Goal: Check status: Check status

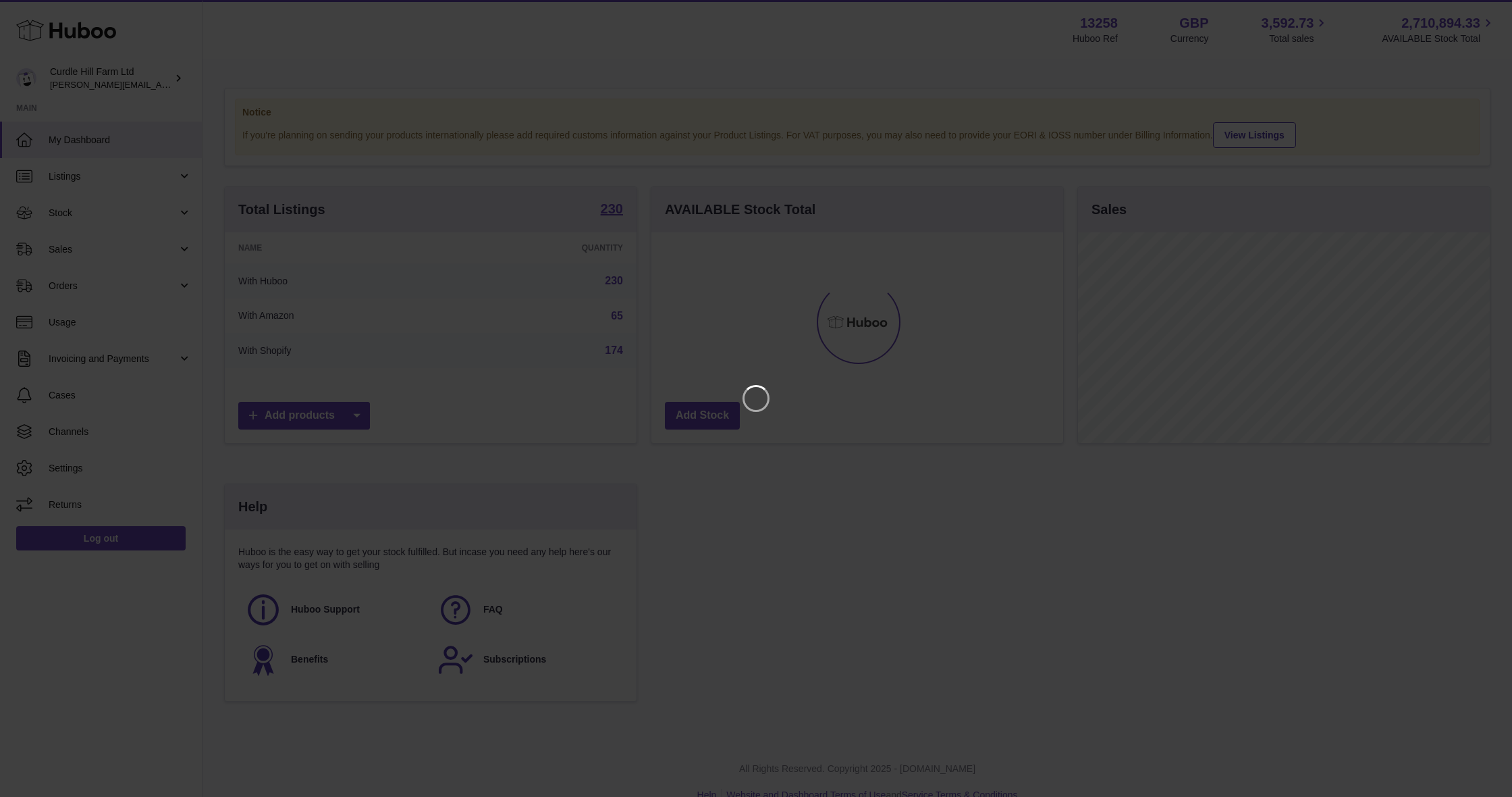
scroll to position [211, 412]
click at [1477, 14] on icon "Close" at bounding box center [1477, 12] width 16 height 16
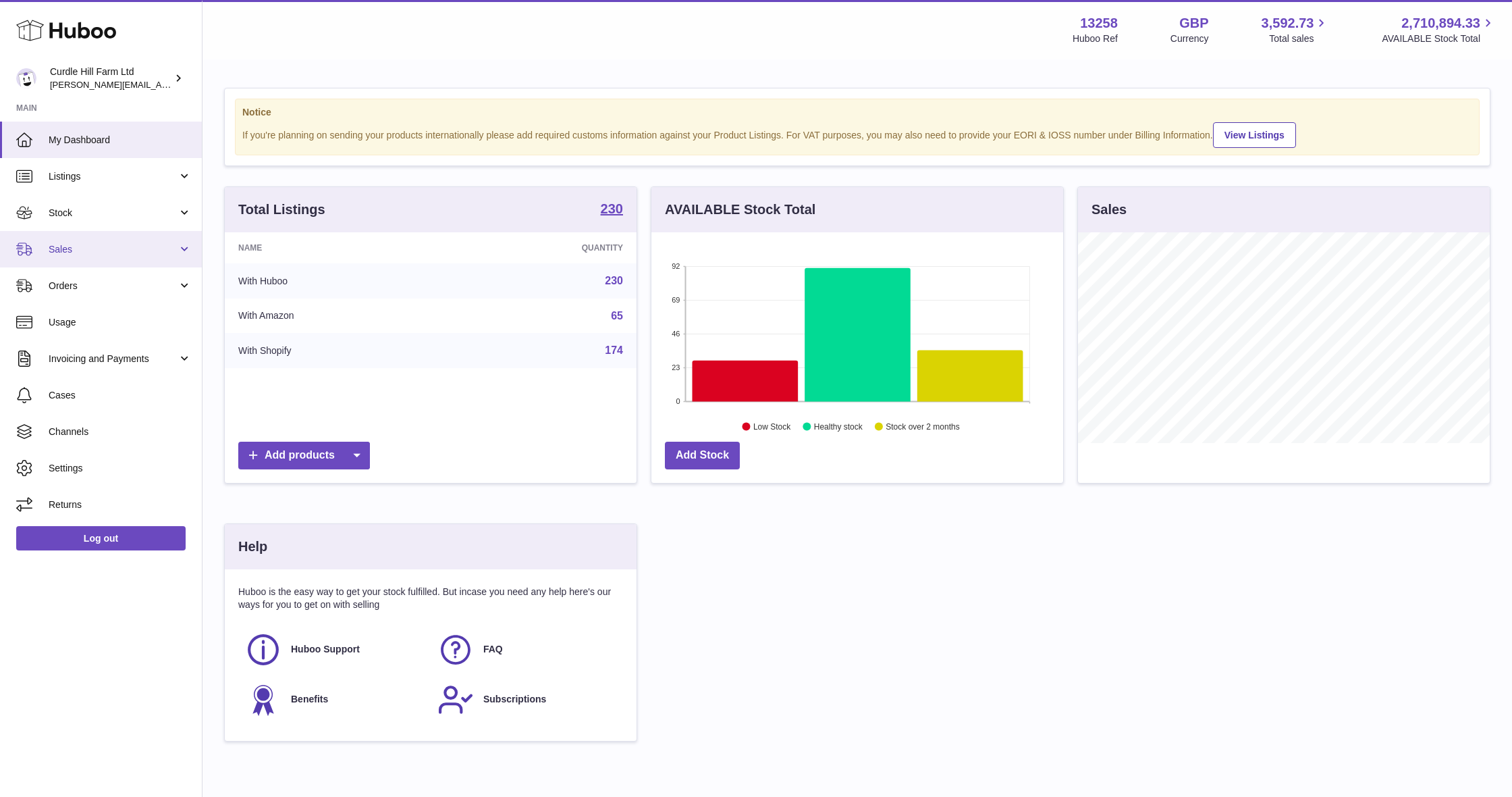
click at [94, 231] on link "Sales" at bounding box center [101, 248] width 202 height 36
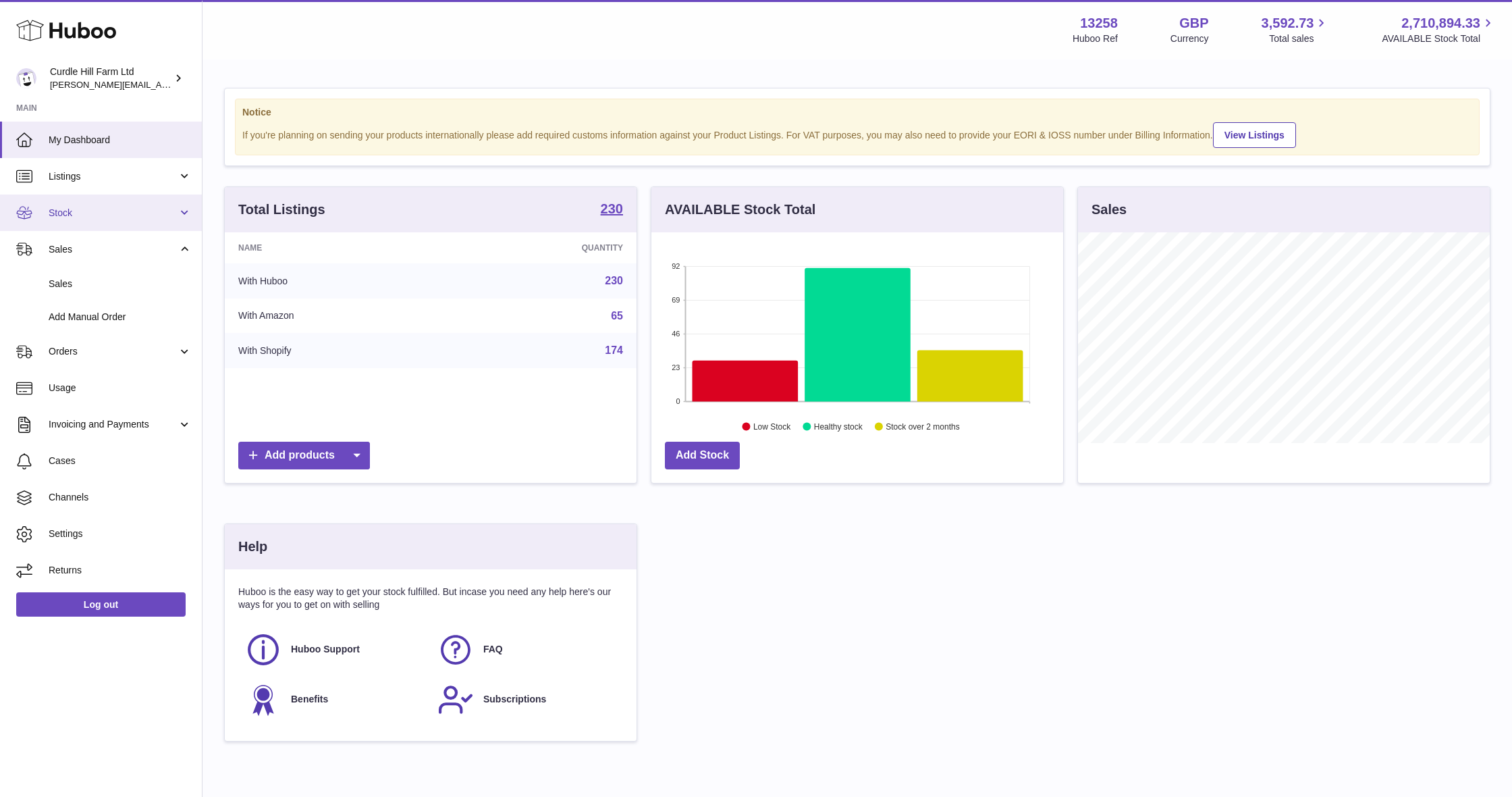
click at [102, 210] on span "Stock" at bounding box center [113, 213] width 129 height 13
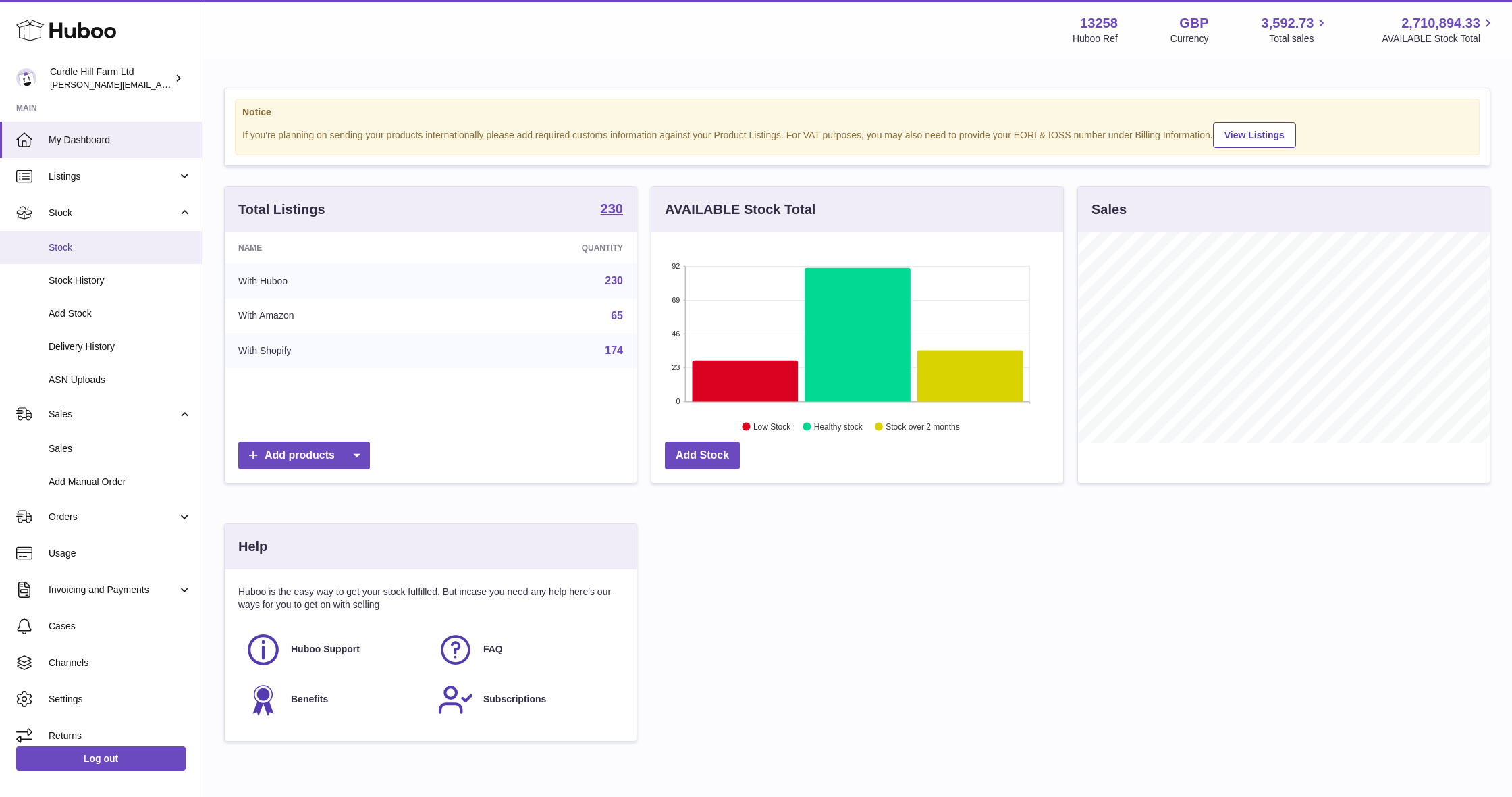
click at [111, 249] on span "Stock" at bounding box center [120, 247] width 143 height 13
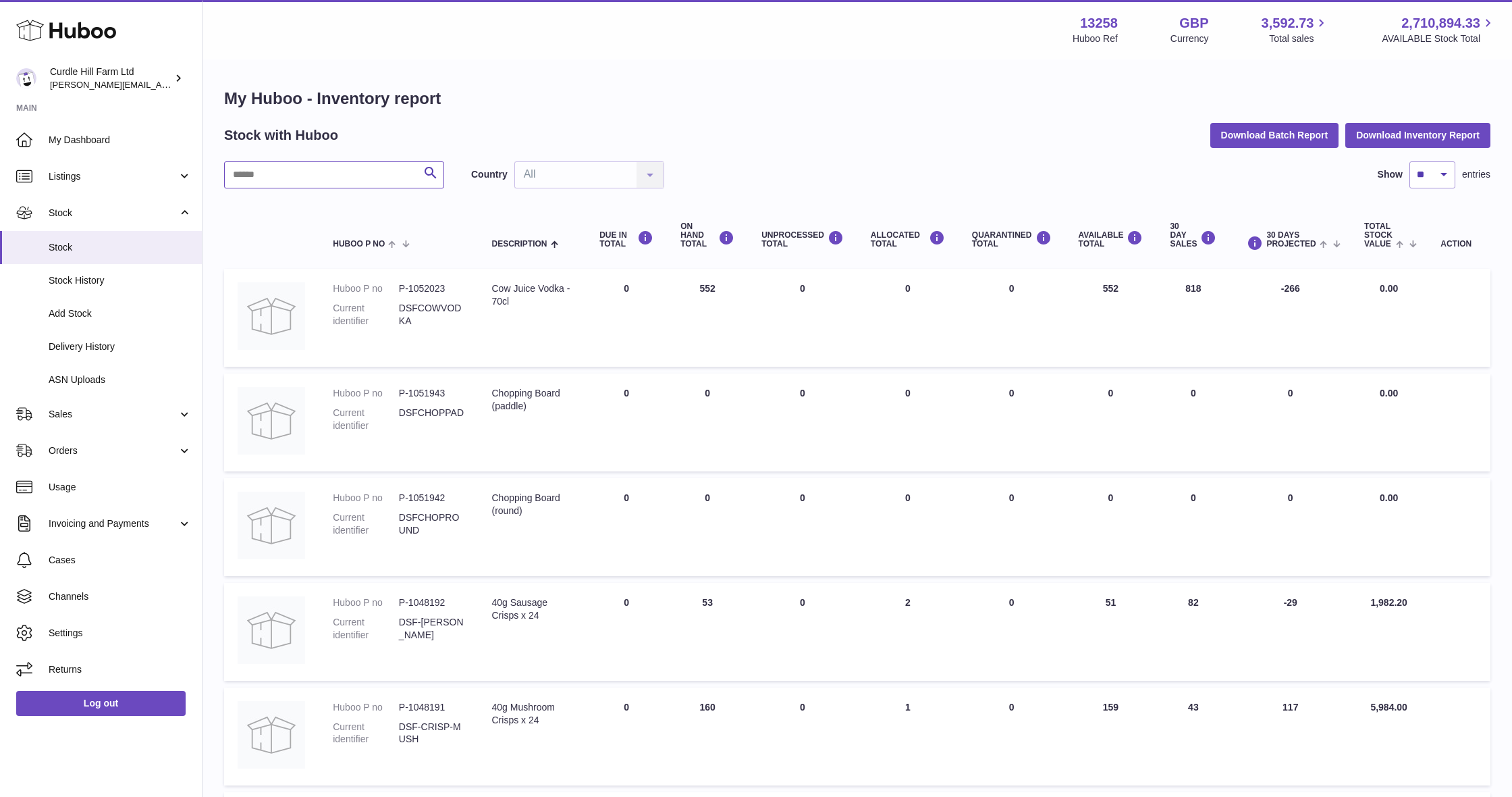
click at [367, 178] on input "text" at bounding box center [334, 175] width 220 height 27
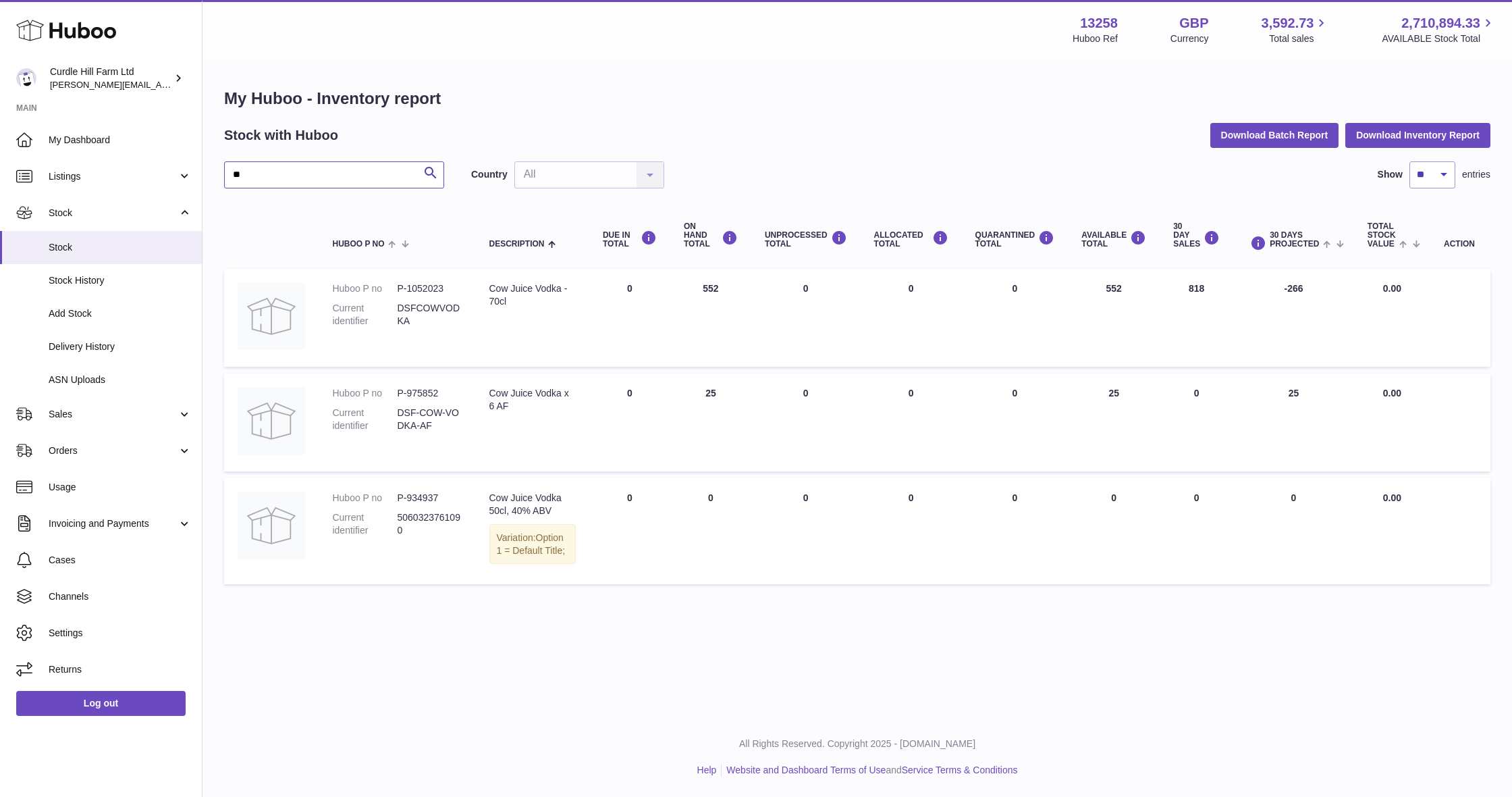
type input "*"
type input "***"
